Goal: Transaction & Acquisition: Obtain resource

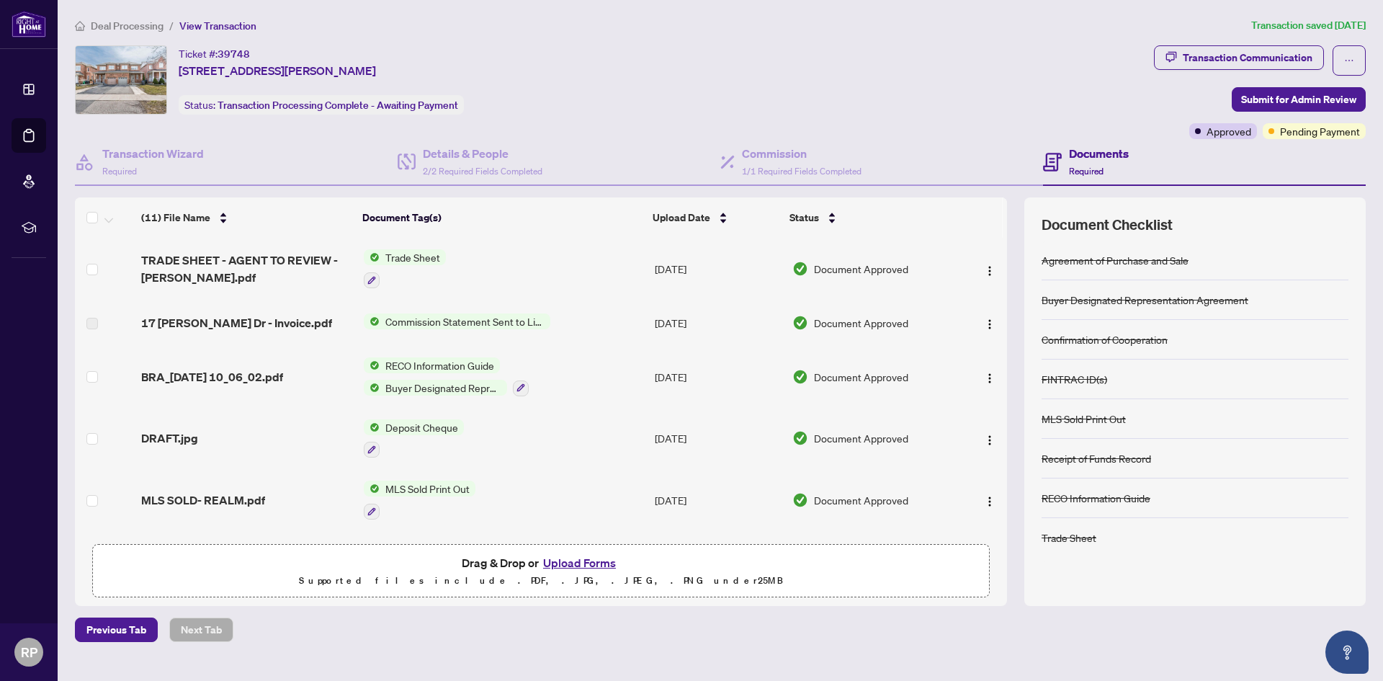
scroll to position [288, 0]
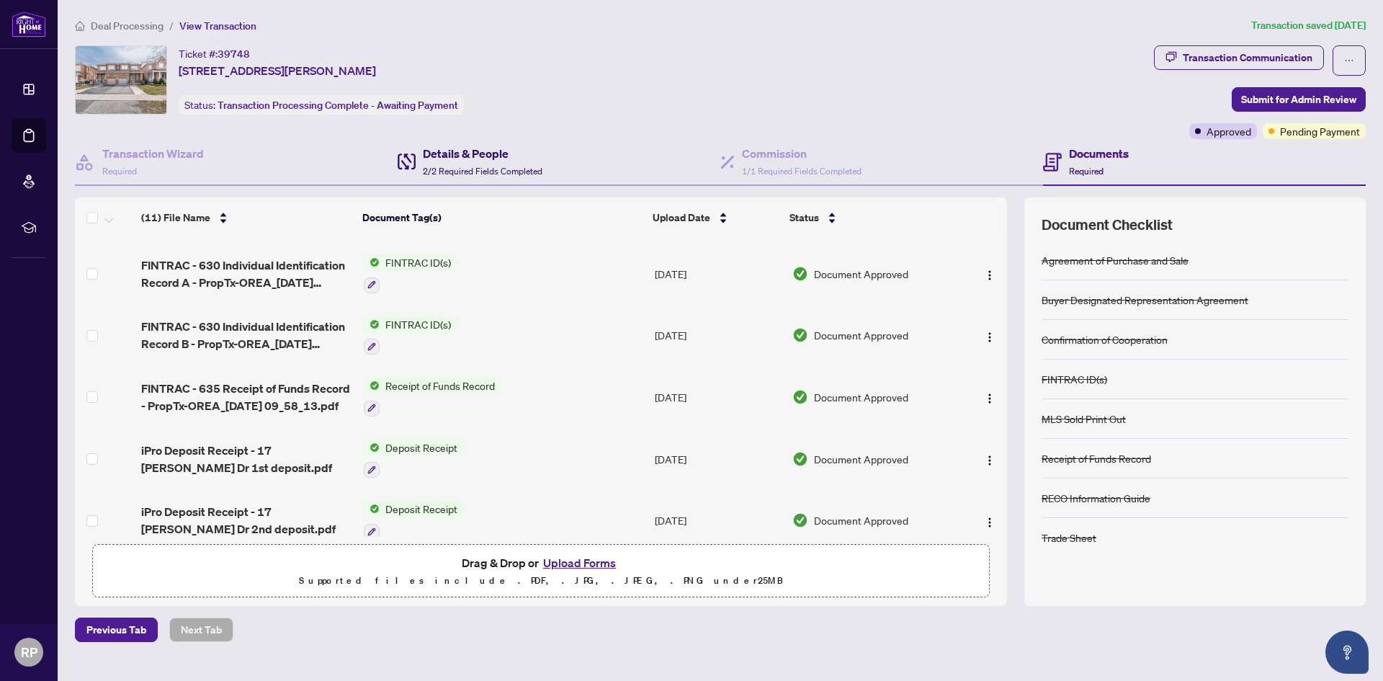
click at [470, 166] on span "2/2 Required Fields Completed" at bounding box center [483, 171] width 120 height 11
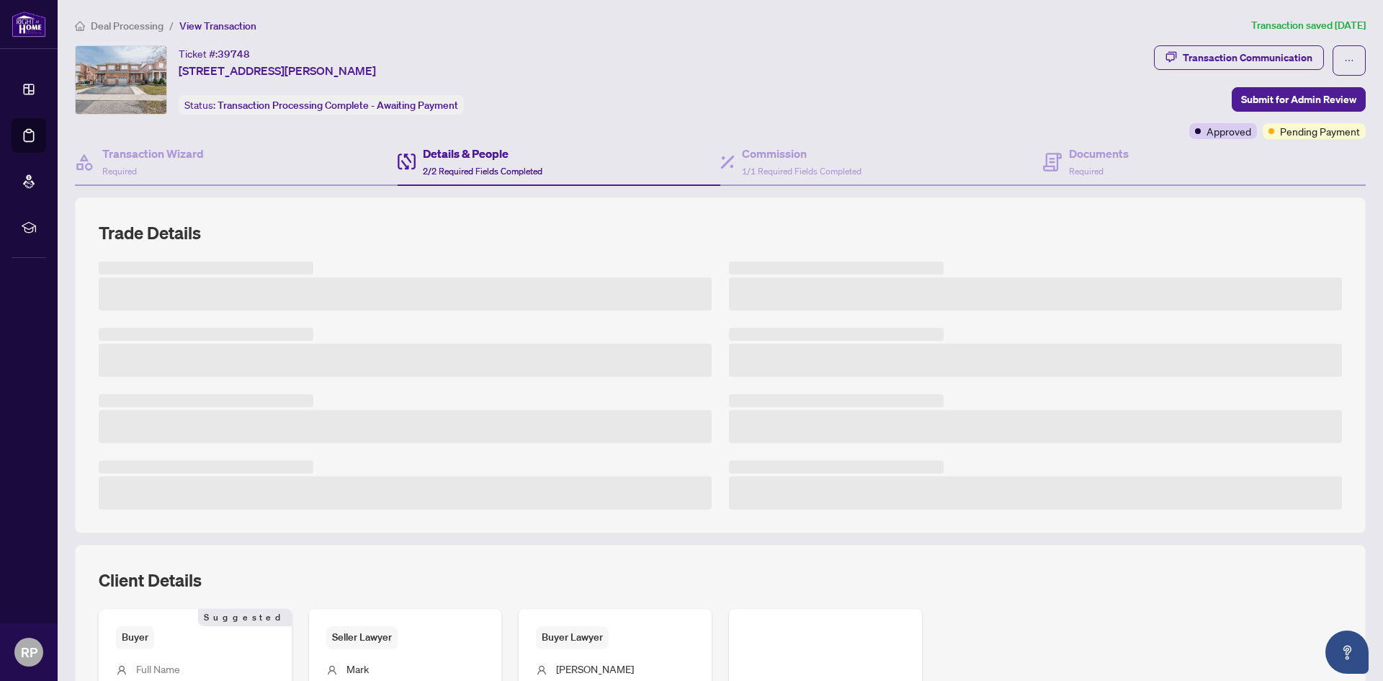
scroll to position [236, 0]
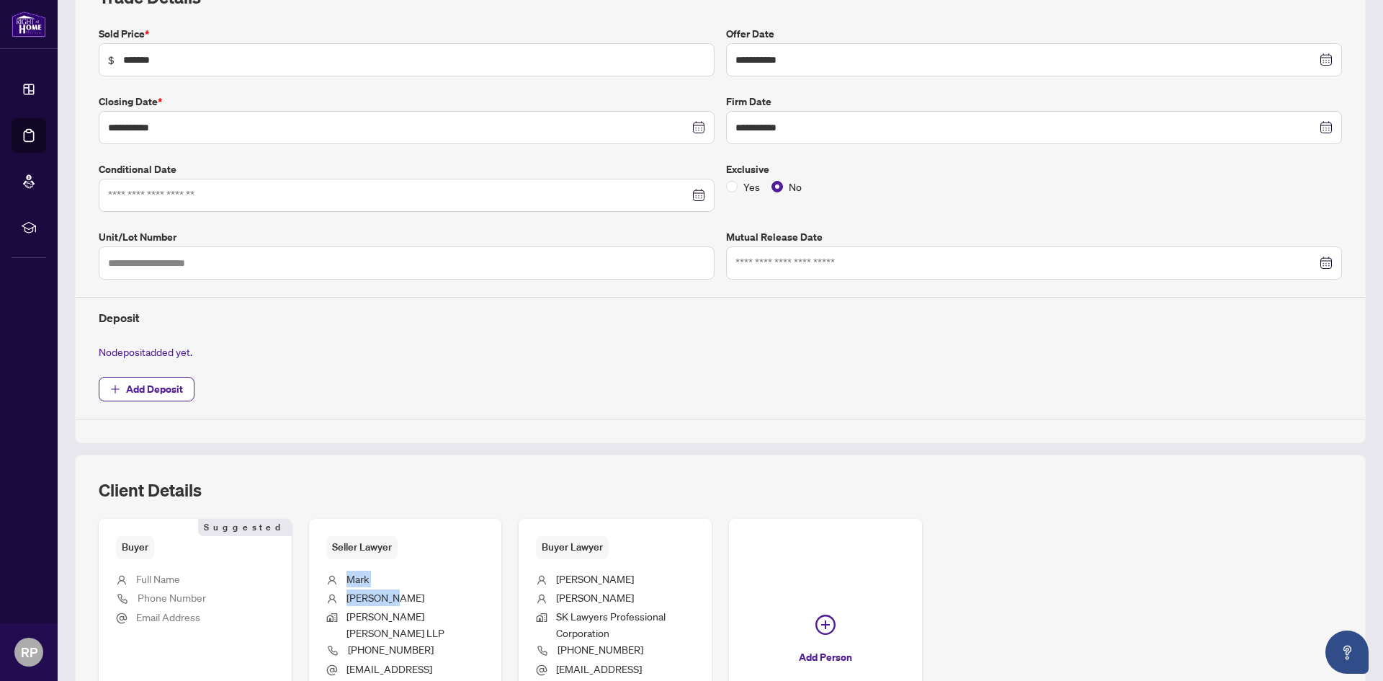
drag, startPoint x: 346, startPoint y: 576, endPoint x: 396, endPoint y: 595, distance: 53.4
click at [396, 595] on ul "[PERSON_NAME] [PERSON_NAME] [PERSON_NAME] LLP [PHONE_NUMBER] [EMAIL_ADDRESS][DO…" at bounding box center [405, 630] width 159 height 142
copy ul "[PERSON_NAME]"
drag, startPoint x: 551, startPoint y: 576, endPoint x: 583, endPoint y: 597, distance: 38.4
click at [583, 597] on ul "[PERSON_NAME] Nav [PERSON_NAME] Lawyers Professional Corporation [PHONE_NUMBER]…" at bounding box center [615, 630] width 159 height 142
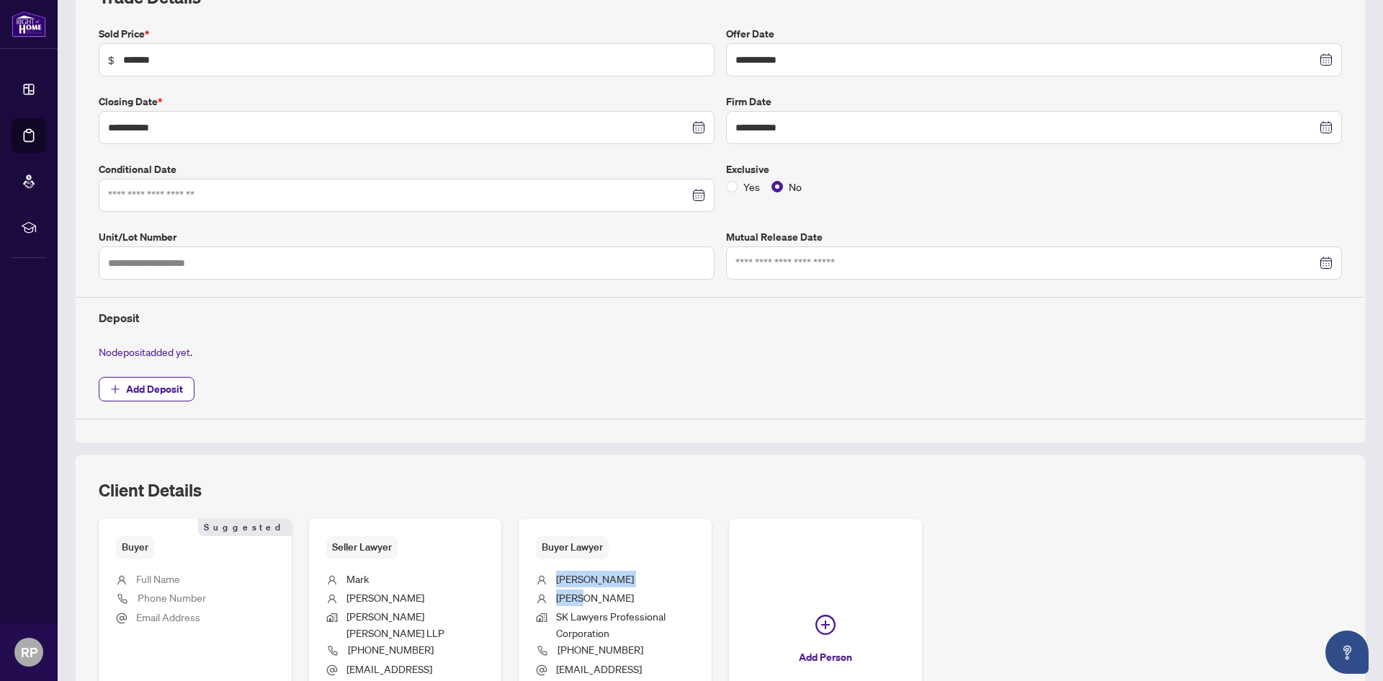
copy ul "[PERSON_NAME] Nav [PERSON_NAME]"
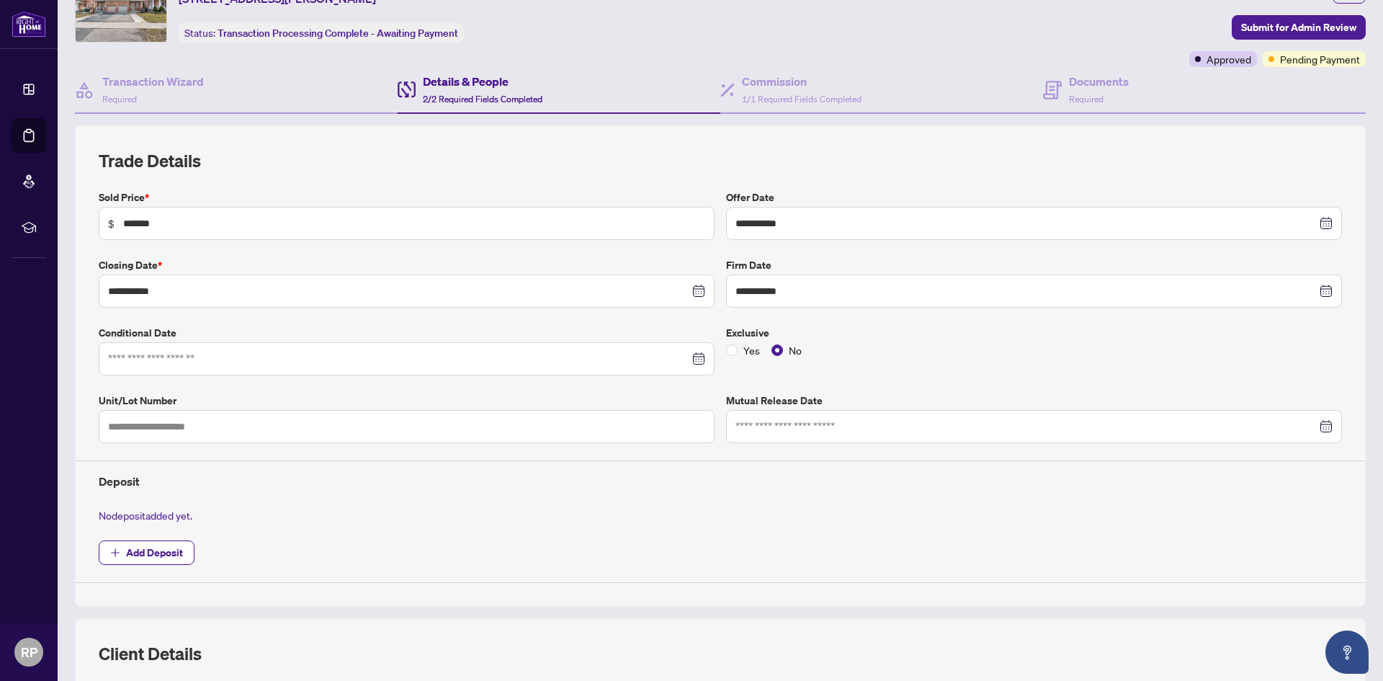
scroll to position [0, 0]
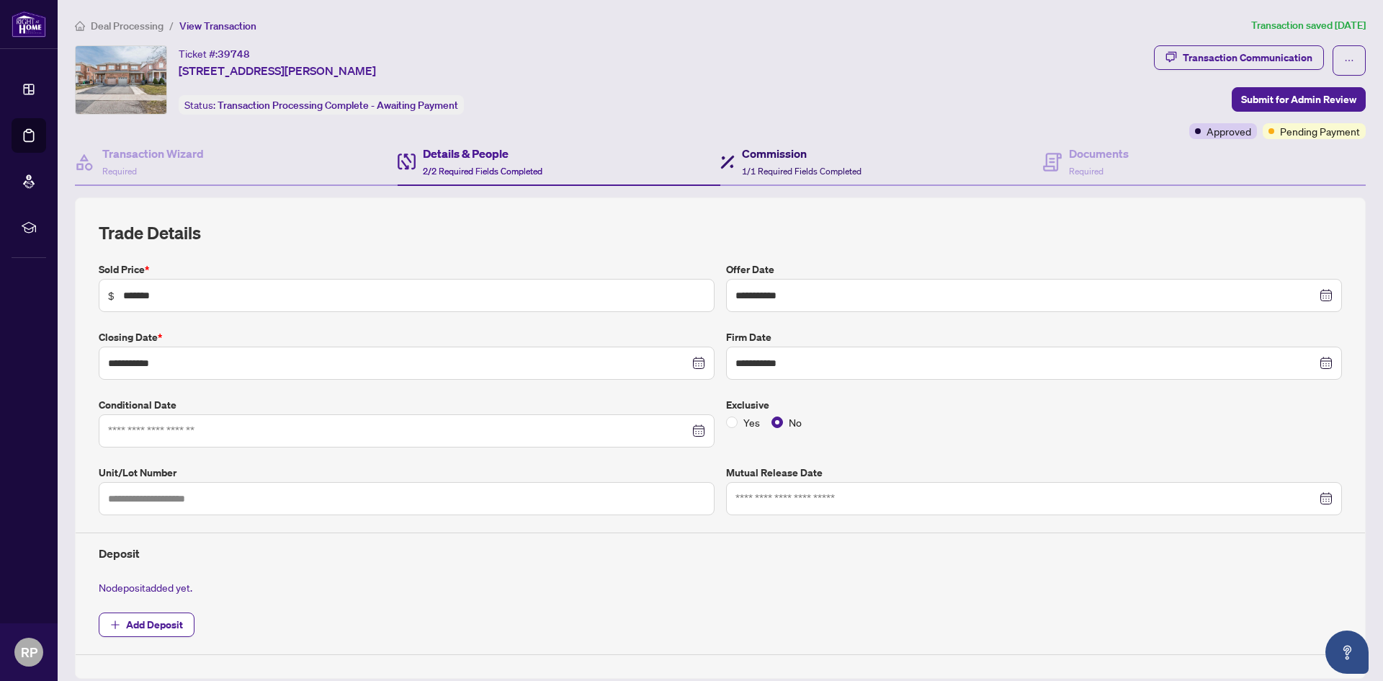
click at [742, 159] on h4 "Commission" at bounding box center [802, 153] width 120 height 17
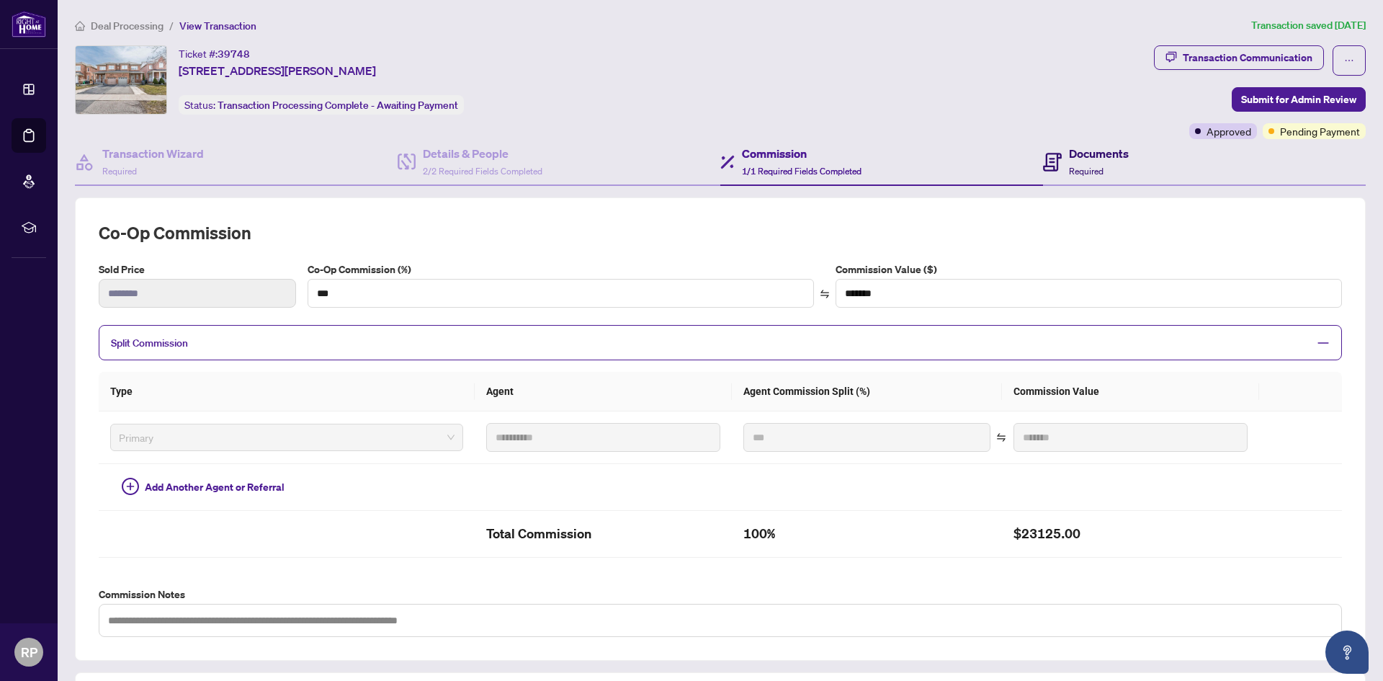
click at [1056, 176] on div "Documents Required" at bounding box center [1086, 162] width 86 height 34
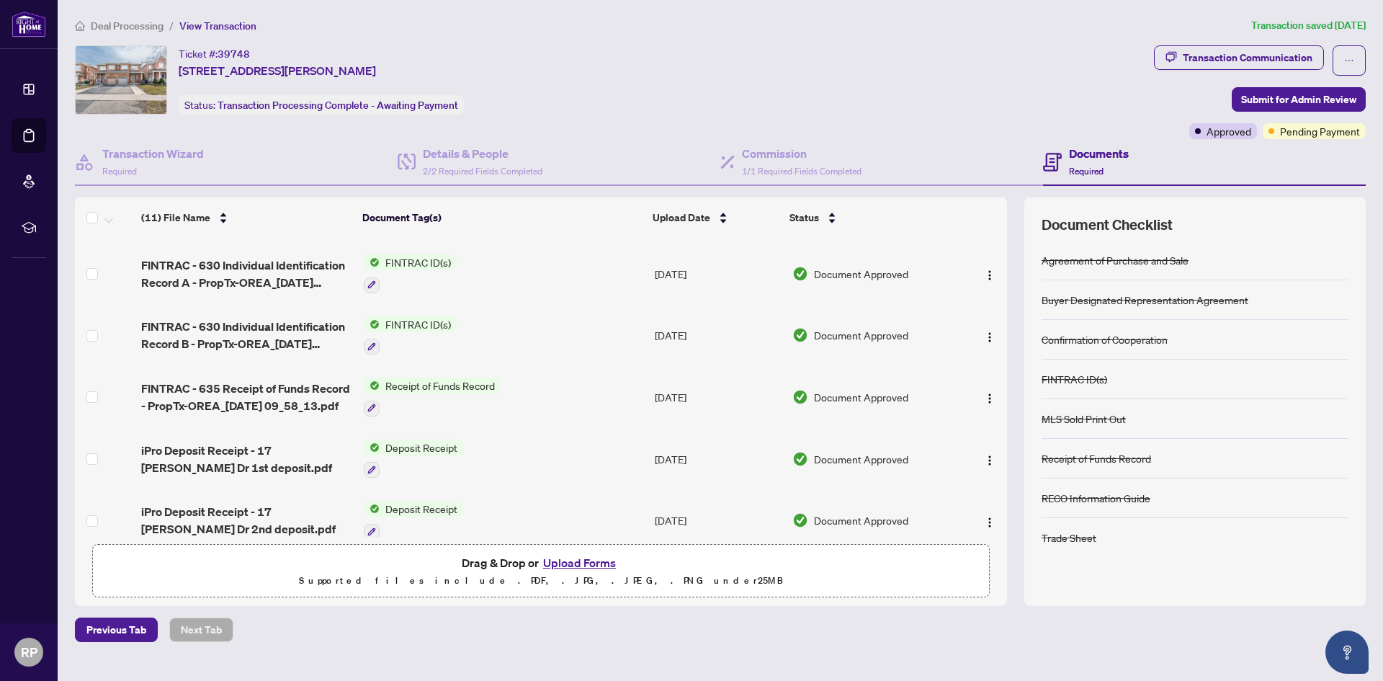
scroll to position [216, 0]
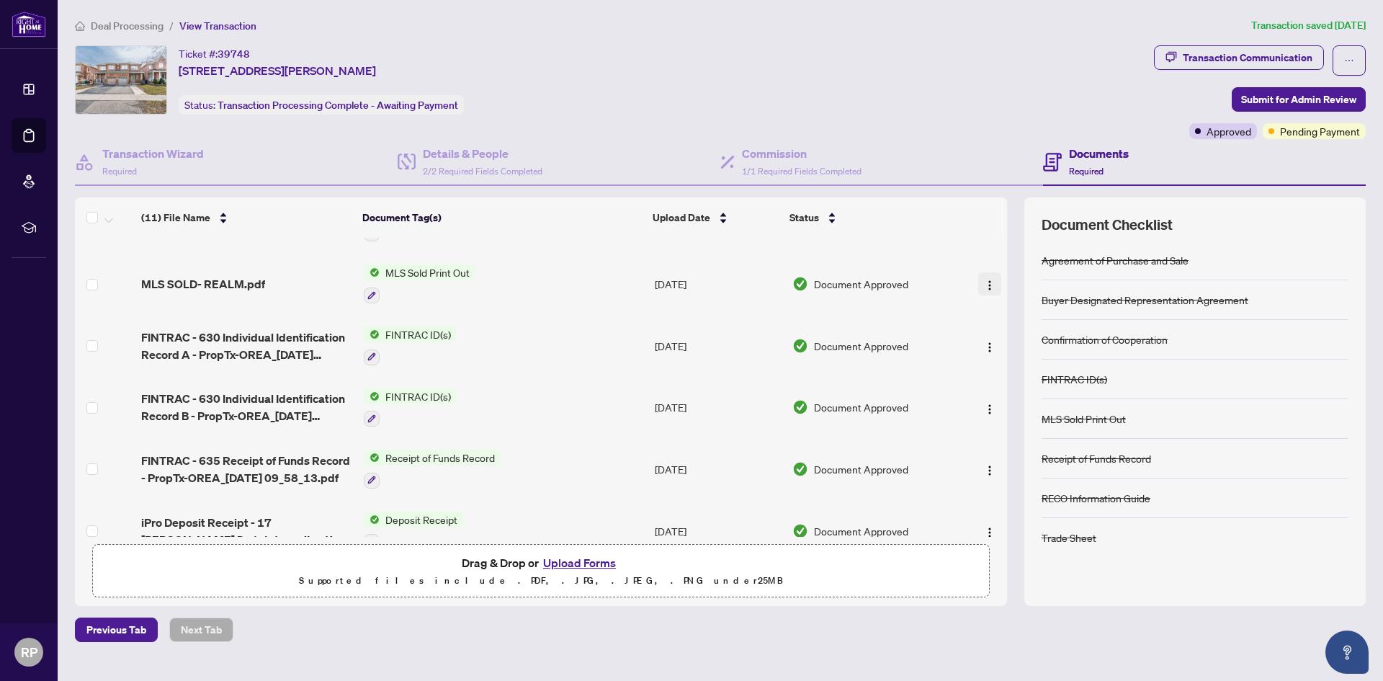
click at [984, 281] on img "button" at bounding box center [990, 286] width 12 height 12
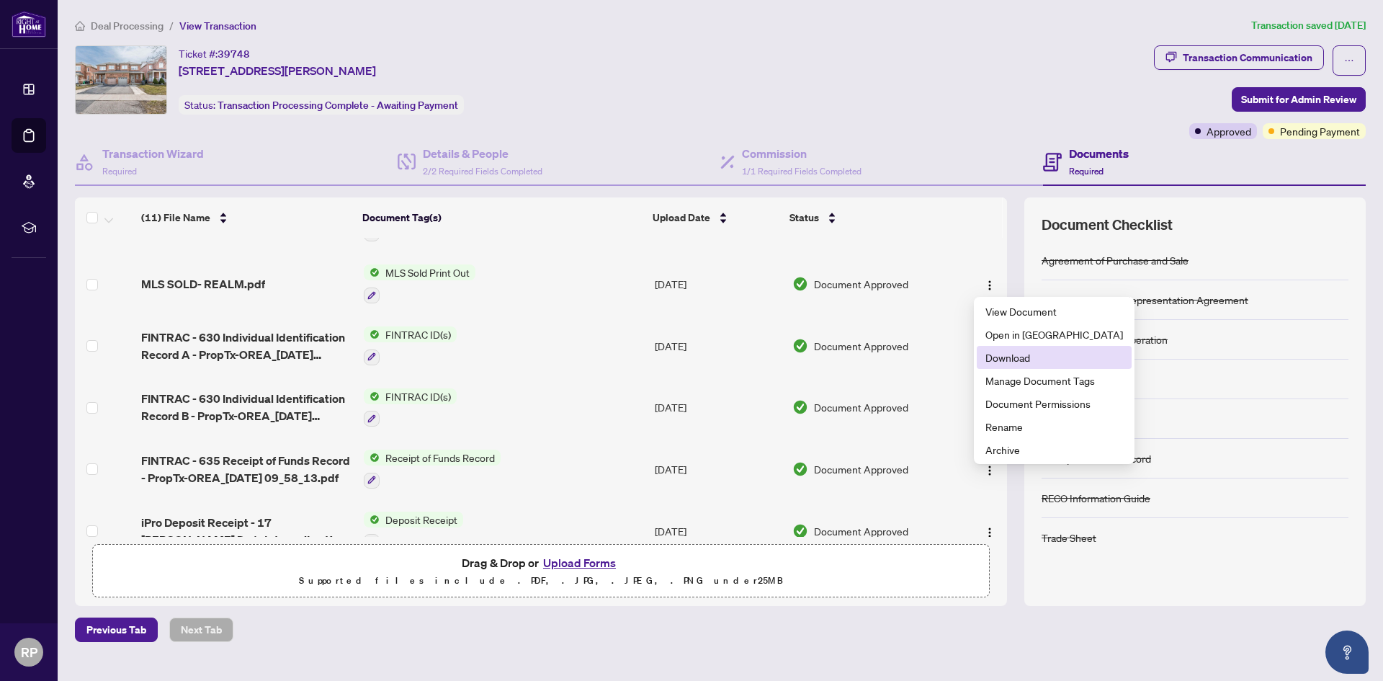
click at [1013, 354] on span "Download" at bounding box center [1055, 357] width 138 height 16
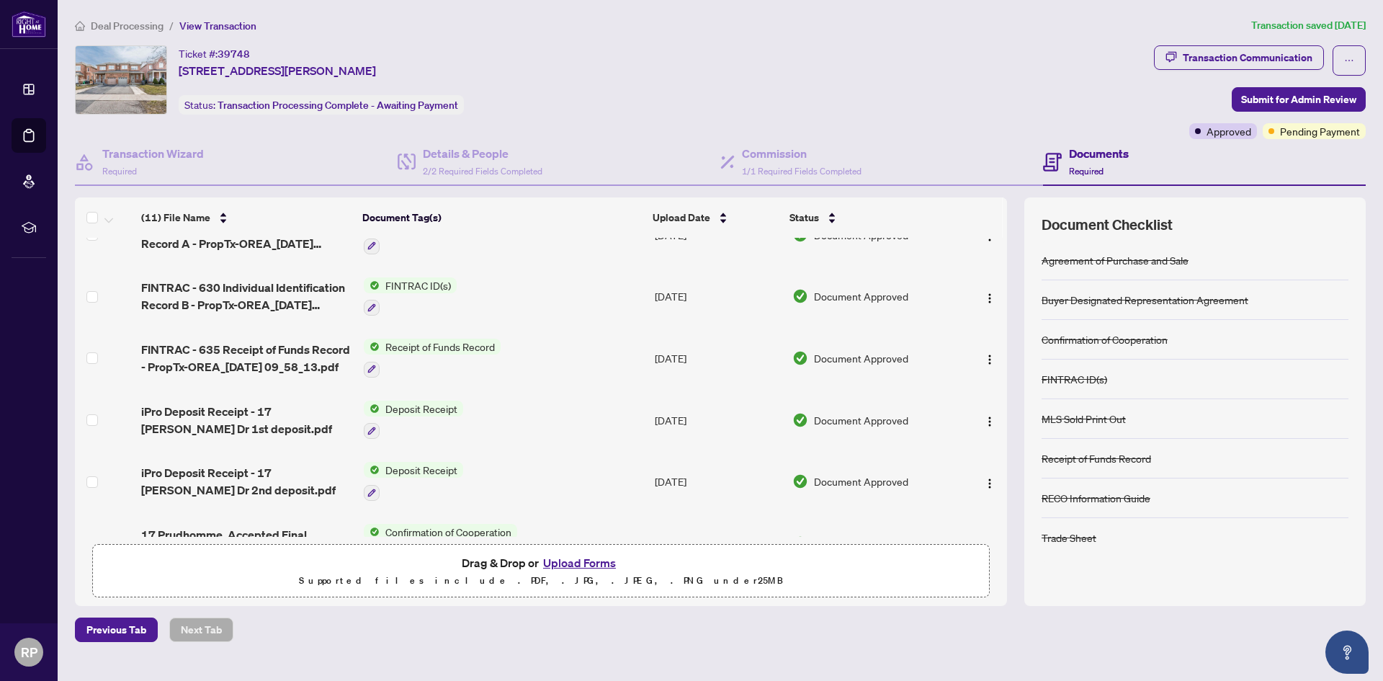
scroll to position [367, 0]
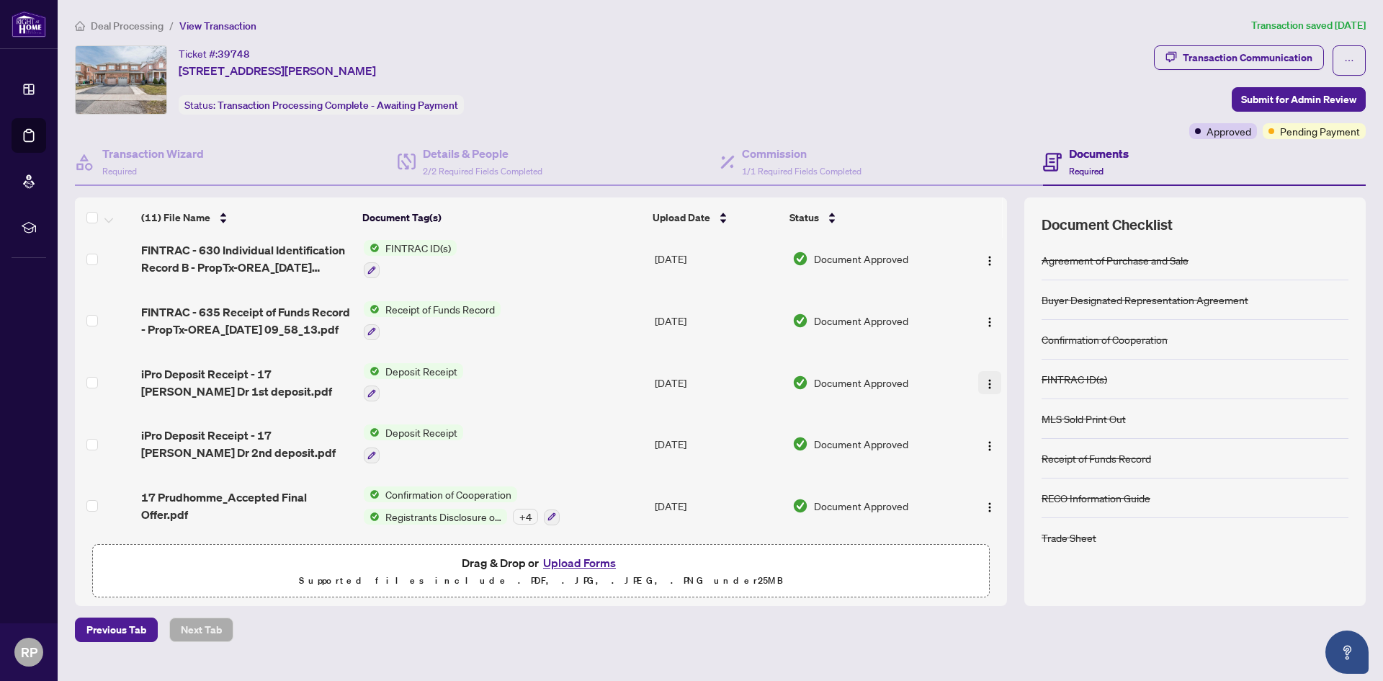
click at [987, 375] on span "button" at bounding box center [990, 383] width 12 height 16
click at [1007, 450] on span "Download" at bounding box center [1055, 453] width 138 height 16
click at [986, 440] on img "button" at bounding box center [990, 446] width 12 height 12
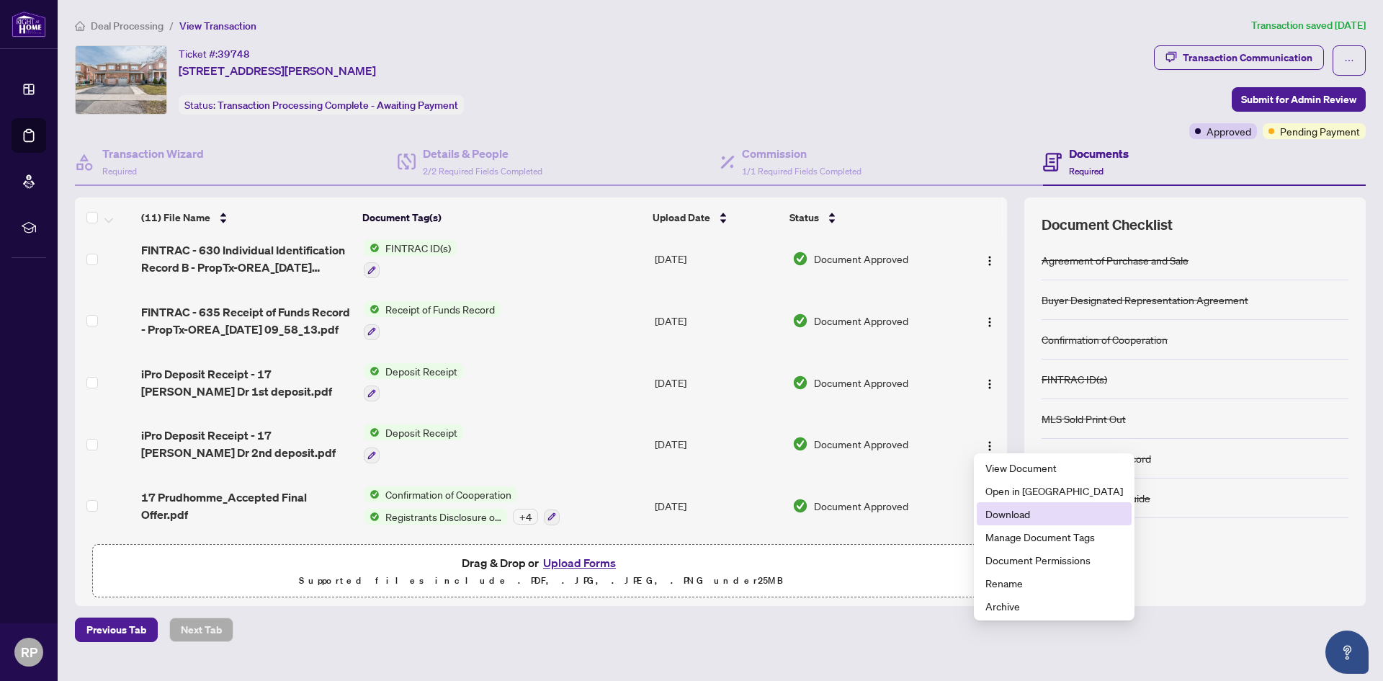
click at [1013, 514] on span "Download" at bounding box center [1055, 514] width 138 height 16
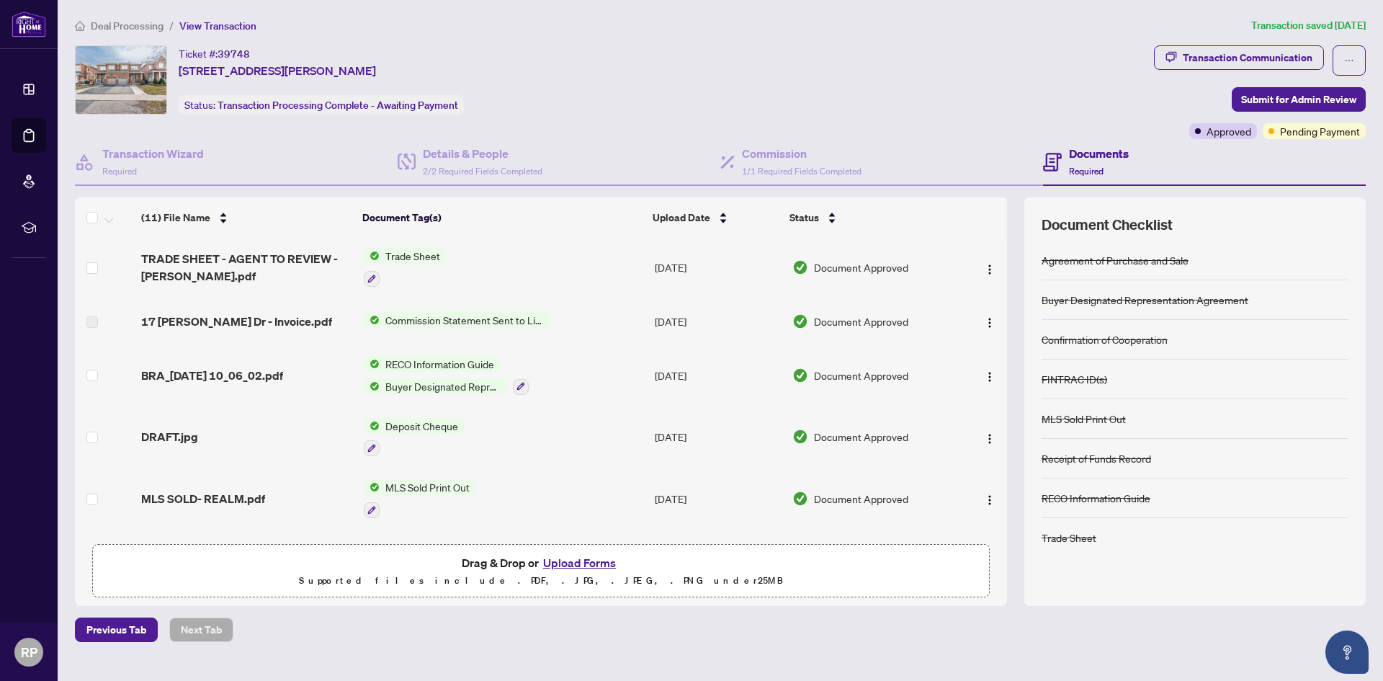
scroll to position [0, 0]
click at [984, 437] on img "button" at bounding box center [990, 440] width 12 height 12
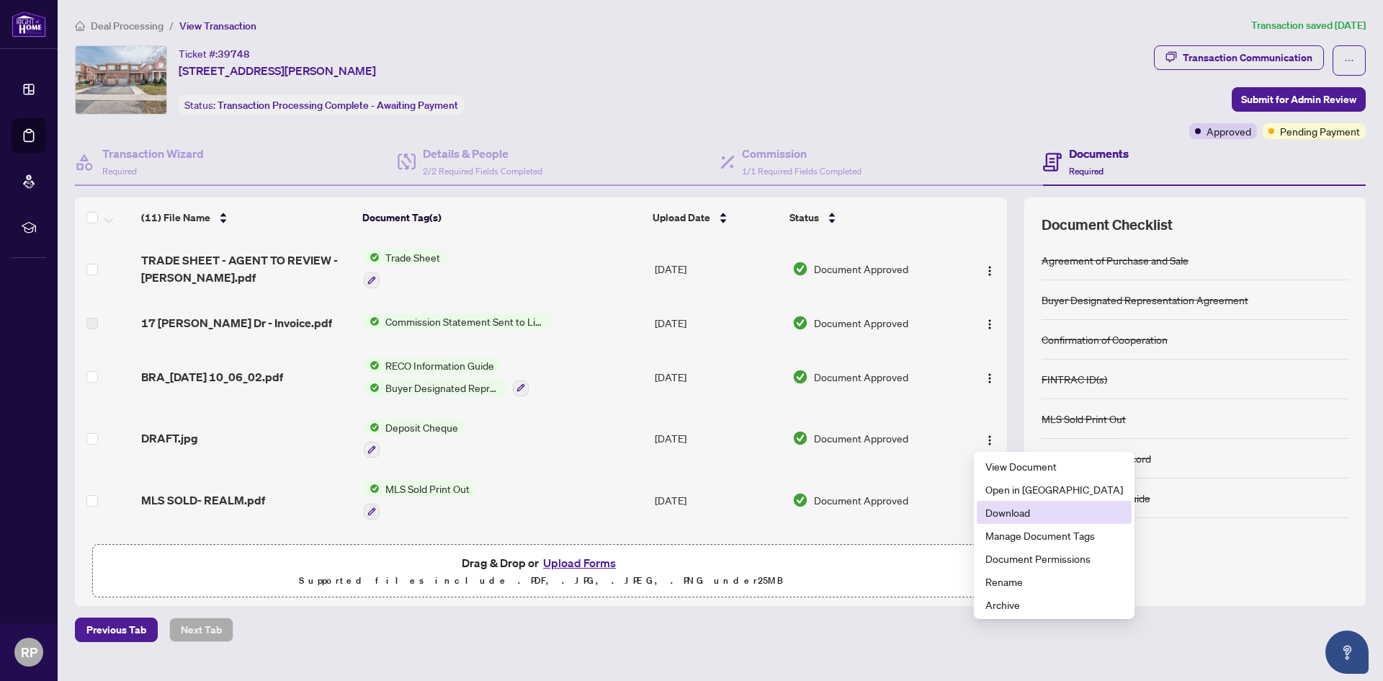
click at [1021, 514] on span "Download" at bounding box center [1055, 512] width 138 height 16
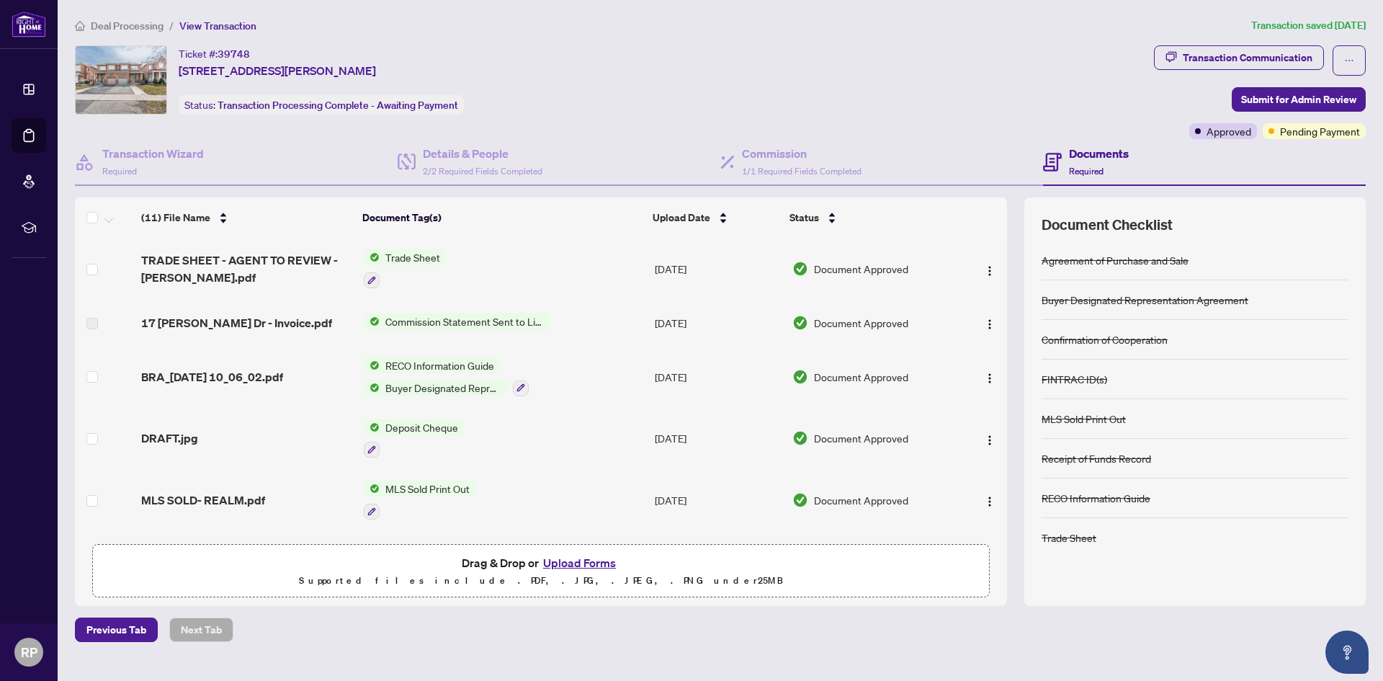
click at [924, 68] on div "Ticket #: 39748 [STREET_ADDRESS][PERSON_NAME] Status: Transaction Processing Co…" at bounding box center [612, 79] width 1074 height 69
click at [429, 318] on span "Commission Statement Sent to Listing Brokerage" at bounding box center [465, 321] width 171 height 16
click at [996, 321] on button "button" at bounding box center [989, 322] width 23 height 23
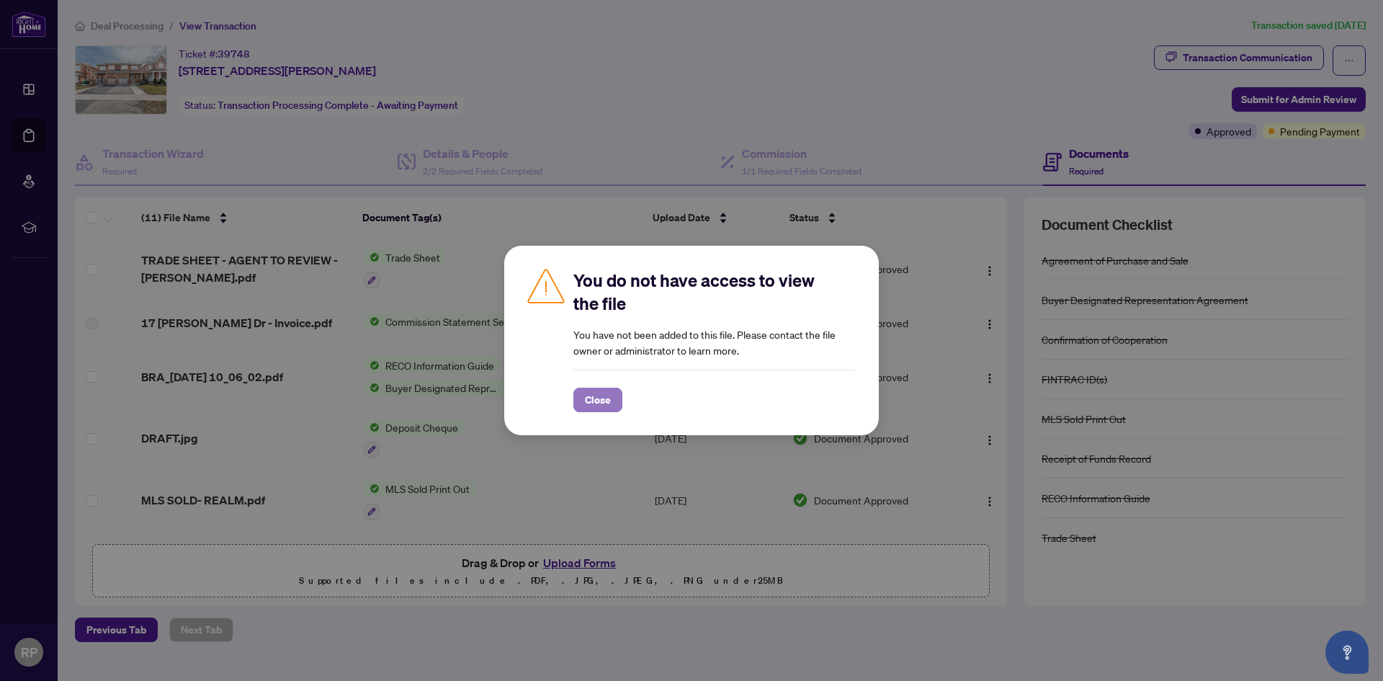
click at [587, 389] on span "Close" at bounding box center [598, 399] width 26 height 23
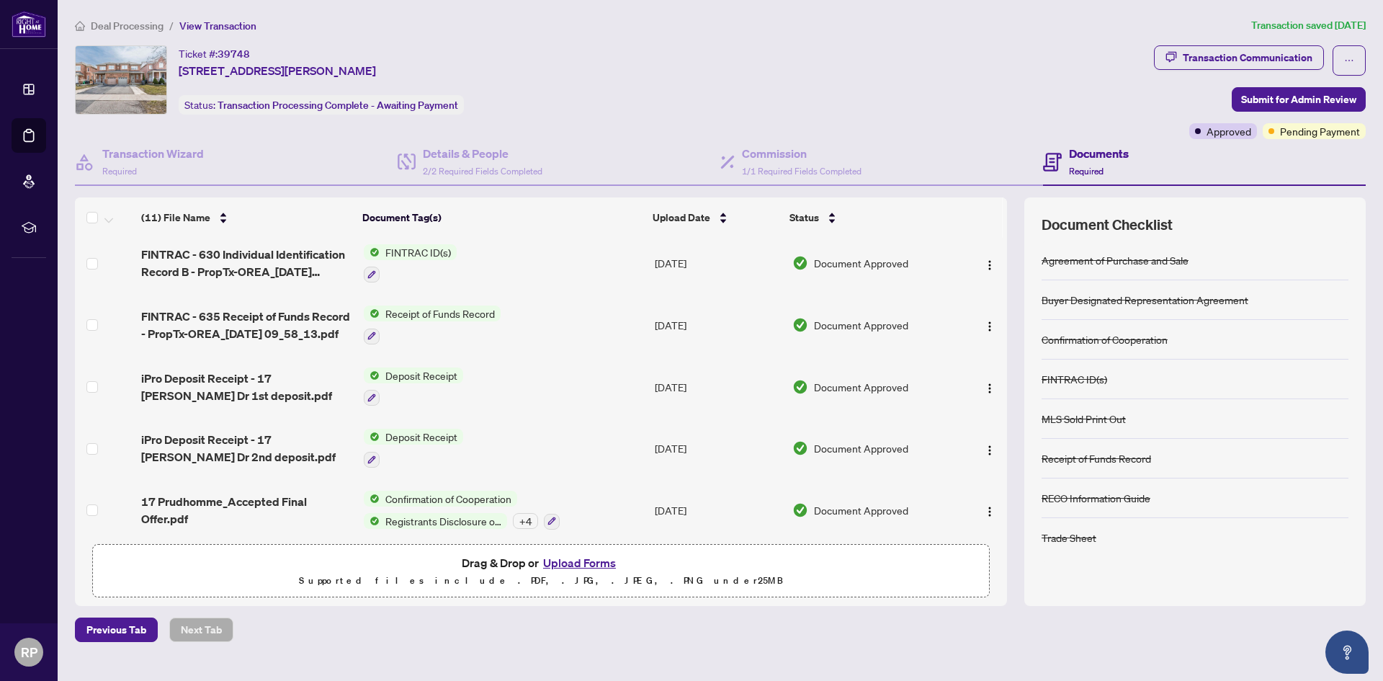
scroll to position [367, 0]
